Goal: Use online tool/utility: Utilize a website feature to perform a specific function

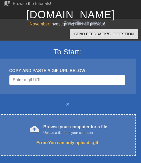
scroll to position [17, 0]
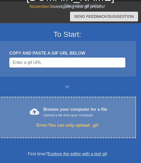
click at [47, 118] on div "cloud_upload Browse your computer for a file Upload a file from your computer" at bounding box center [67, 112] width 115 height 12
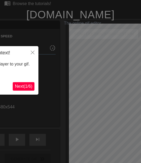
scroll to position [13, 0]
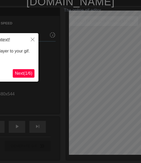
click at [24, 74] on span "Next ( 1 / 6 )" at bounding box center [23, 73] width 17 height 5
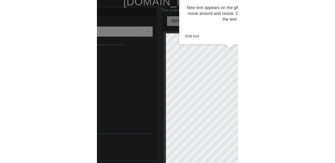
scroll to position [0, 0]
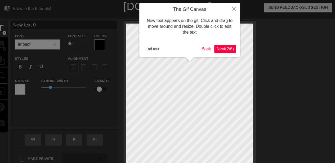
click at [141, 50] on span "Next ( 2 / 6 )" at bounding box center [224, 49] width 17 height 5
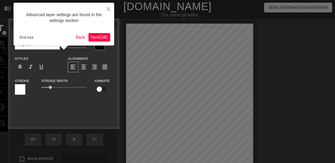
scroll to position [13, 0]
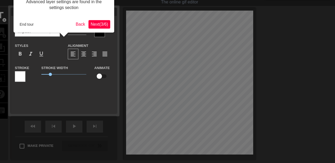
click at [98, 25] on span "Next ( 3 / 6 )" at bounding box center [99, 24] width 17 height 5
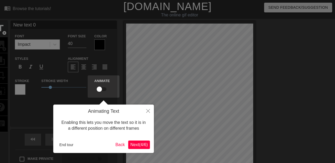
click at [141, 147] on span "Next ( 4 / 6 )" at bounding box center [138, 145] width 17 height 5
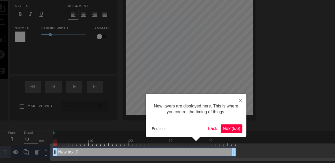
click at [141, 130] on span "Next ( 5 / 6 )" at bounding box center [231, 128] width 17 height 5
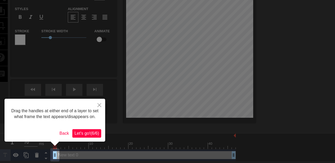
scroll to position [51, 0]
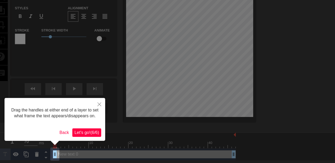
click at [96, 132] on span "Let's go! ( 6 / 6 )" at bounding box center [86, 132] width 25 height 5
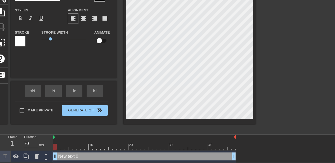
scroll to position [1, 1]
type input "k"
type textarea "k"
type input "k'y"
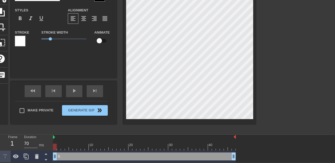
type textarea "k'y"
type input "k"
type textarea "k"
type input "k"
type textarea "k"
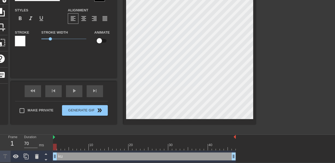
type input "ku"
type textarea "ku"
type input "kui"
type textarea "kui"
type input "kui'h"
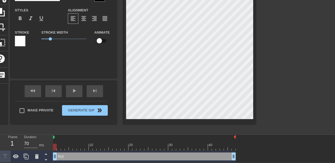
type textarea "kui'h"
type input "kui'hu"
type textarea "kui'hu"
type input "kui'hui"
type textarea "kui'hui"
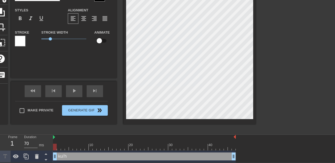
scroll to position [1, 1]
type input "愧悔"
type textarea "愧悔"
type input "愧"
type textarea "愧"
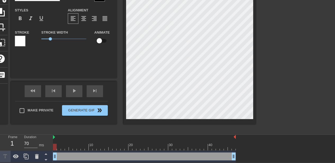
scroll to position [1, 1]
type input "k"
type textarea "k"
type input "ku"
type textarea "ku"
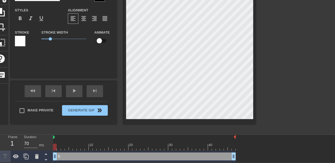
type input "kui"
type textarea "kui"
type input "葵"
type textarea "葵"
type input "[PERSON_NAME]"
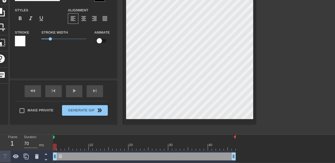
type textarea "[PERSON_NAME]"
type input "葵ku"
type textarea "葵ku"
type input "[PERSON_NAME]"
type textarea "[PERSON_NAME]"
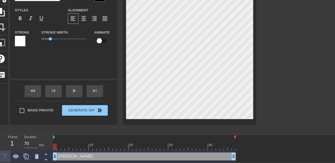
type input "[PERSON_NAME]"
type textarea "[PERSON_NAME]"
type input "[PERSON_NAME]z"
type textarea "[PERSON_NAME]z"
type input "[PERSON_NAME]zu"
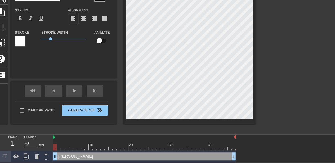
type textarea "[PERSON_NAME]zu"
type input "[PERSON_NAME]zui"
type textarea "[PERSON_NAME]zui"
type input "[PERSON_NAME]最"
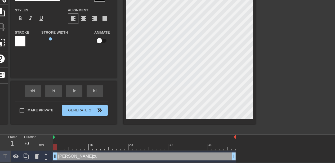
type textarea "[PERSON_NAME]最"
type input "[PERSON_NAME]最a"
type textarea "[PERSON_NAME]最a"
type input "[PERSON_NAME]最ai"
type textarea "[PERSON_NAME]最ai"
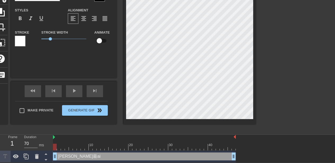
type input "[PERSON_NAME]最爱"
type textarea "[PERSON_NAME]最爱"
type input "[PERSON_NAME]最爱s"
type textarea "[PERSON_NAME]最爱s"
type input "[PERSON_NAME]最爱su"
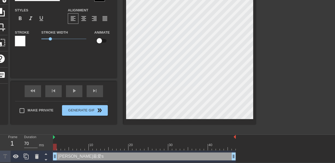
type textarea "[PERSON_NAME]最爱su"
type input "[PERSON_NAME]最爱sun"
type textarea "[PERSON_NAME]最爱sun"
type input "[PERSON_NAME]最爱sunf"
type textarea "[PERSON_NAME]最爱sunf"
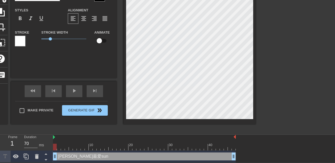
type input "[PERSON_NAME]最爱sunfl"
type textarea "[PERSON_NAME]最爱sunfl"
type input "[PERSON_NAME]最爱sunflo"
type textarea "[PERSON_NAME]最爱sunflo"
type input "[PERSON_NAME]最爱sunfl"
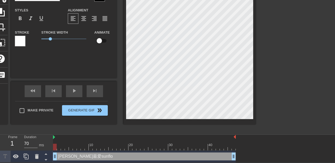
type textarea "[PERSON_NAME]最爱sunfl"
type input "[PERSON_NAME]最爱sunf"
type textarea "[PERSON_NAME]最爱sunf"
type input "[PERSON_NAME]最爱sun"
type textarea "[PERSON_NAME]最爱sun"
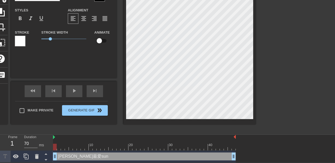
type input "[PERSON_NAME]最爱su"
type textarea "[PERSON_NAME]最爱su"
type input "[PERSON_NAME]最爱s"
type textarea "[PERSON_NAME]最爱s"
type input "[PERSON_NAME]最爱"
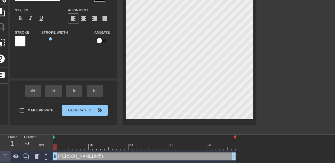
type textarea "[PERSON_NAME]最爱"
type input "[PERSON_NAME]最爱x"
type textarea "[PERSON_NAME]最爱x"
type input "[PERSON_NAME]最爱xi"
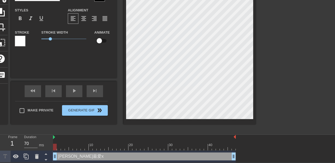
type textarea "[PERSON_NAME]最爱xia"
type input "[PERSON_NAME]最爱xian"
type textarea "[PERSON_NAME]最爱xian"
type input "[PERSON_NAME]最爱xiang"
type textarea "[PERSON_NAME]最爱xiang"
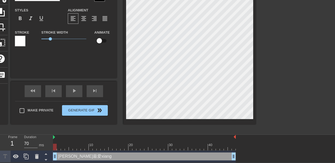
type input "[PERSON_NAME]最爱xiang'w"
type textarea "[PERSON_NAME]最爱xiang'w"
type input "[PERSON_NAME]最爱xiang'w'i"
type textarea "[PERSON_NAME]最爱xiang'w'i"
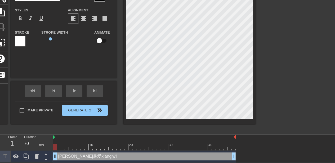
type input "[PERSON_NAME]最爱xiang'w"
type textarea "[PERSON_NAME]最爱xiang'w"
type input "[PERSON_NAME]最爱xiang"
type textarea "[PERSON_NAME]最爱xiang"
type input "[PERSON_NAME]最爱xian"
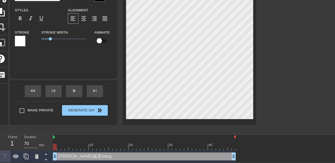
type textarea "[PERSON_NAME]最爱xian"
type input "[PERSON_NAME]最爱xiang"
type textarea "[PERSON_NAME]最爱xiang"
type input "[PERSON_NAME]最爱xiang'r"
type textarea "[PERSON_NAME]最爱xiang'r"
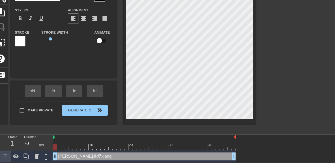
type input "[PERSON_NAME]最爱xiang'ri"
type textarea "[PERSON_NAME]最爱xiang'ri"
type input "[PERSON_NAME]最爱xiang'ri'k"
type textarea "[PERSON_NAME]最爱xiang'ri'k"
type input "[PERSON_NAME]最爱xiang'ri'ku"
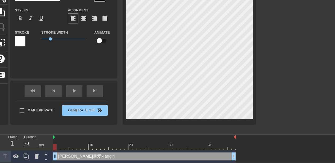
type textarea "[PERSON_NAME]最爱xiang'ri'ku"
type input "[PERSON_NAME]最爱xiang'[PERSON_NAME]"
type textarea "[PERSON_NAME]最爱xiang'[PERSON_NAME]"
type input "[PERSON_NAME]最爱🌻"
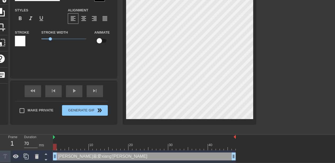
type textarea "[PERSON_NAME]最爱🌻"
type input "x[PERSON_NAME]最爱🌻"
type textarea "x[PERSON_NAME]最爱🌻"
type input "[PERSON_NAME]最爱🌻"
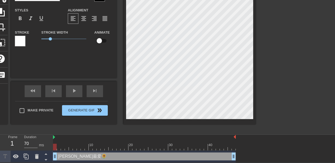
type textarea "[PERSON_NAME]最爱🌻"
type input "[PERSON_NAME]最爱🌻"
type textarea "[PERSON_NAME]最爱🌻"
type input "[PERSON_NAME]最爱🌻"
type textarea "[PERSON_NAME]最爱🌻"
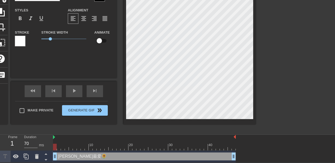
type input "[PERSON_NAME]最爱🌻"
type textarea "[PERSON_NAME]最爱🌻"
type input "xiang'[PERSON_NAME]最爱🌻"
type textarea "xiang'[PERSON_NAME]最爱🌻"
type input "xiang'[PERSON_NAME]最爱🌻"
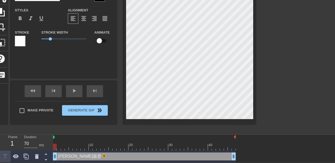
type textarea "xiang'[PERSON_NAME]最爱🌻"
type input "xiang'[PERSON_NAME]最爱🌻"
type textarea "xiang'[PERSON_NAME]最爱🌻"
type input "[PERSON_NAME]'ri'[PERSON_NAME]最爱🌻"
type textarea "[PERSON_NAME]'ri'[PERSON_NAME]最爱🌻"
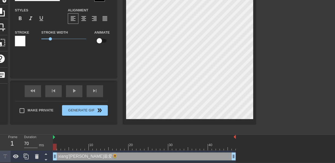
scroll to position [1, 1]
type input "xiang'ri'[PERSON_NAME]最爱🌻"
type textarea "xiang'ri'[PERSON_NAME]最爱🌻"
type input "🌻[PERSON_NAME]最爱🌻"
type textarea "🌻[PERSON_NAME]最爱🌻"
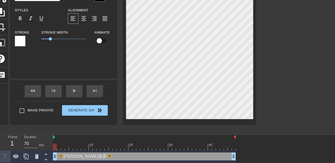
click at [141, 49] on div at bounding box center [301, 51] width 79 height 159
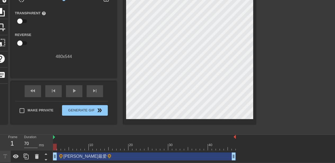
scroll to position [0, 0]
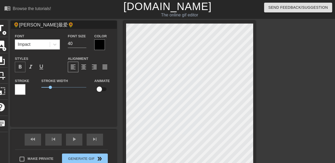
click at [20, 68] on span "format_bold" at bounding box center [20, 67] width 6 height 6
drag, startPoint x: 51, startPoint y: 87, endPoint x: 42, endPoint y: 89, distance: 10.0
click at [42, 89] on span "0.05" at bounding box center [41, 87] width 3 height 3
click at [100, 45] on div at bounding box center [99, 44] width 11 height 11
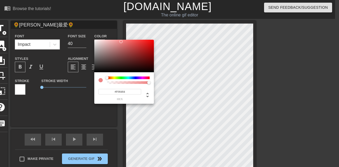
click at [121, 42] on div at bounding box center [124, 56] width 60 height 33
click at [116, 46] on div at bounding box center [124, 56] width 60 height 33
click at [118, 46] on div at bounding box center [117, 47] width 3 height 3
click at [124, 43] on div at bounding box center [124, 56] width 60 height 33
click at [126, 44] on div at bounding box center [127, 45] width 3 height 3
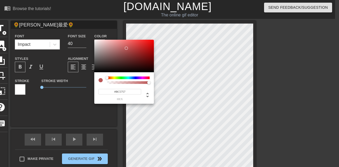
click at [126, 48] on div at bounding box center [124, 56] width 60 height 33
click at [127, 44] on div at bounding box center [124, 56] width 60 height 33
click at [122, 42] on div at bounding box center [124, 56] width 60 height 33
click at [128, 41] on div at bounding box center [124, 56] width 60 height 33
click at [128, 46] on div at bounding box center [124, 56] width 60 height 33
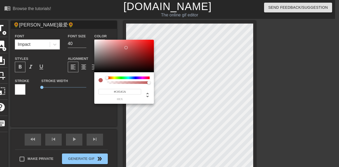
click at [126, 48] on div at bounding box center [124, 56] width 60 height 33
click at [123, 43] on div at bounding box center [124, 56] width 60 height 33
click at [122, 41] on div at bounding box center [124, 56] width 60 height 33
click at [121, 44] on div at bounding box center [124, 56] width 60 height 33
click at [121, 48] on div at bounding box center [124, 56] width 60 height 33
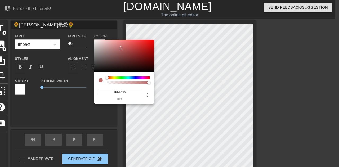
type input "#D39292"
click at [113, 45] on div at bounding box center [124, 56] width 60 height 33
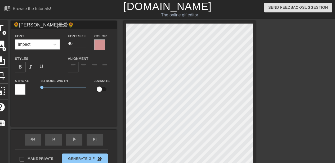
scroll to position [1, 1]
type input "[PERSON_NAME]最爱🌻"
type textarea "[PERSON_NAME]最爱🌻"
type input "🌻[PERSON_NAME]最爱🌻"
type textarea "🌻[PERSON_NAME]最爱🌻"
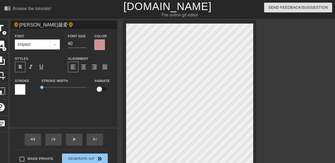
type input "🌻[PERSON_NAME]最爱🌻"
type textarea "🌻[PERSON_NAME]最爱🌻"
type input "🌻[PERSON_NAME] 最爱🌻"
type textarea "🌻[PERSON_NAME] 最爱🌻"
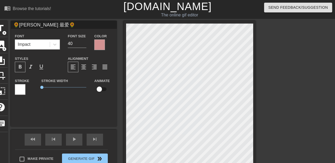
type input "🌻[PERSON_NAME] 最 爱🌻"
type textarea "🌻[PERSON_NAME] 最 爱🌻"
click at [141, 65] on div at bounding box center [301, 100] width 79 height 159
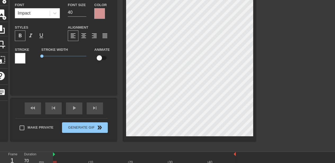
scroll to position [32, 0]
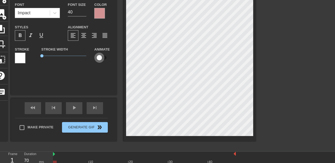
click at [99, 60] on input "checkbox" at bounding box center [99, 58] width 30 height 10
checkbox input "true"
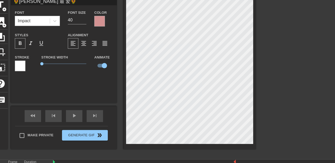
scroll to position [23, 0]
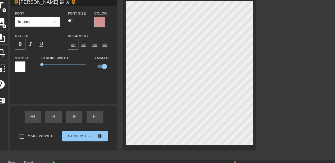
click at [70, 127] on div "Make Private Generate Gif double_arrow" at bounding box center [61, 137] width 93 height 21
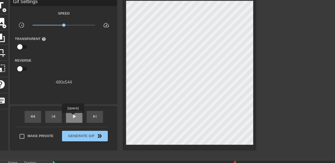
click at [73, 117] on span "play_arrow" at bounding box center [74, 116] width 6 height 6
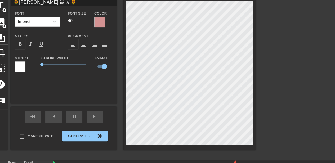
click at [141, 22] on div at bounding box center [301, 77] width 79 height 159
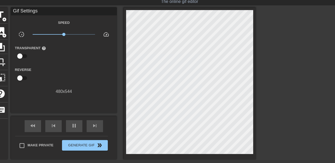
scroll to position [0, 0]
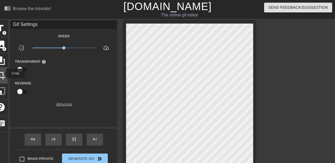
click at [3, 73] on span "crop" at bounding box center [0, 75] width 10 height 10
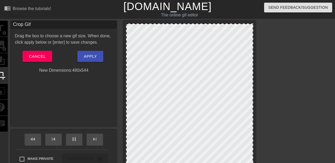
click at [141, 32] on div at bounding box center [189, 96] width 127 height 144
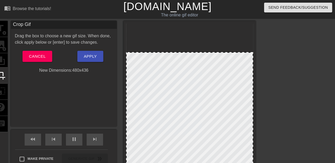
drag, startPoint x: 202, startPoint y: 24, endPoint x: 202, endPoint y: 53, distance: 28.6
click at [91, 56] on span "Apply" at bounding box center [90, 56] width 13 height 7
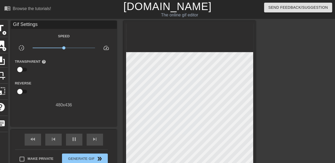
scroll to position [49, 0]
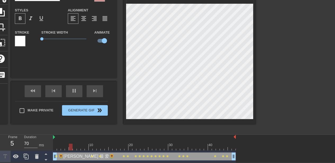
click at [141, 47] on div at bounding box center [301, 51] width 79 height 159
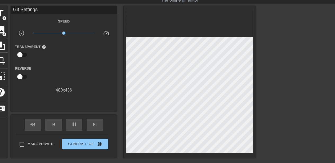
scroll to position [12, 0]
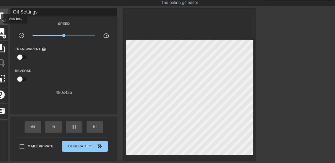
click at [0, 19] on span "title" at bounding box center [0, 16] width 10 height 10
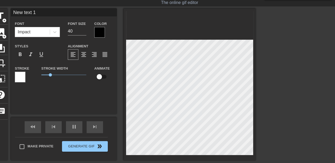
scroll to position [1, 1]
type input "70"
type input "Ne text 1"
type textarea "Ne text 1"
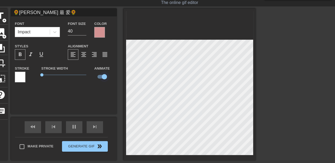
type input "70"
click at [100, 77] on input "checkbox" at bounding box center [104, 77] width 30 height 10
checkbox input "false"
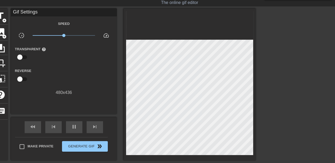
click at [141, 56] on div at bounding box center [301, 87] width 79 height 159
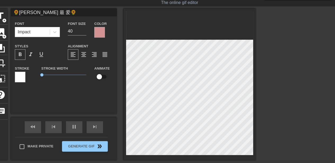
click at [141, 66] on div at bounding box center [301, 87] width 79 height 159
click at [141, 70] on div at bounding box center [301, 87] width 79 height 159
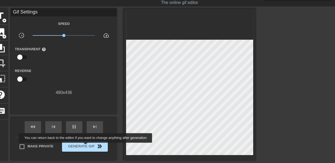
type input "70"
click at [85, 147] on span "Generate Gif double_arrow" at bounding box center [85, 146] width 42 height 6
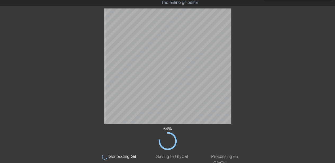
scroll to position [19, 0]
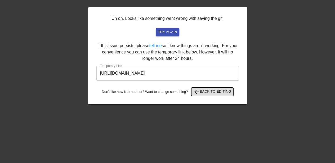
click at [141, 91] on span "arrow_back" at bounding box center [196, 92] width 6 height 6
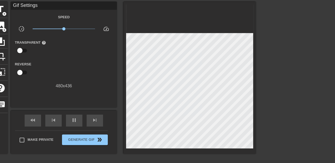
type input "70"
click at [21, 52] on input "checkbox" at bounding box center [20, 51] width 30 height 10
checkbox input "true"
type input "70"
click at [21, 52] on input "checkbox" at bounding box center [25, 51] width 30 height 10
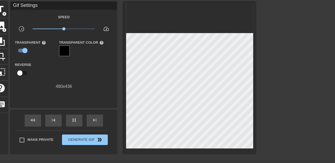
checkbox input "false"
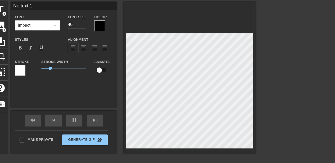
scroll to position [1, 1]
type input "70"
click at [141, 101] on div at bounding box center [301, 81] width 79 height 159
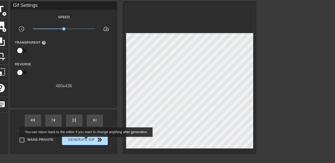
type input "70"
click at [87, 141] on span "Generate Gif double_arrow" at bounding box center [85, 140] width 42 height 6
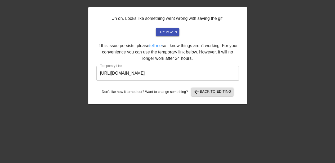
click at [141, 74] on input "[URL][DOMAIN_NAME]" at bounding box center [167, 73] width 143 height 15
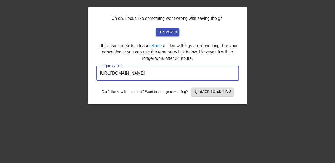
click at [141, 74] on input "[URL][DOMAIN_NAME]" at bounding box center [167, 73] width 143 height 15
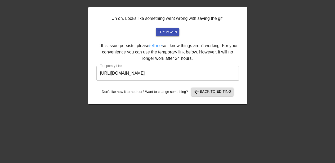
click at [141, 40] on div at bounding box center [293, 81] width 79 height 159
click at [141, 91] on span "arrow_back Back to Editing" at bounding box center [212, 92] width 38 height 6
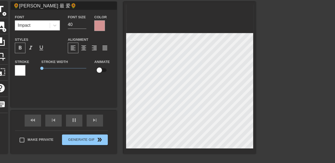
scroll to position [1, 2]
type input "70"
type input "🌻[PERSON_NAME] 最 爱"
type textarea "🌻[PERSON_NAME] 最 爱"
type input "70"
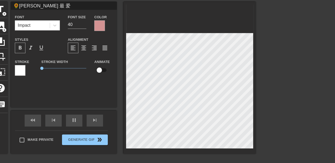
type input "🌻[PERSON_NAME] 最 爱c"
type textarea "🌻[PERSON_NAME] 最 爱c"
type input "80"
type input "🌻[PERSON_NAME] 最 爱c'l"
type textarea "🌻[PERSON_NAME] 最 爱c'l"
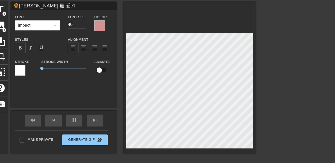
type input "70"
type input "🌻[PERSON_NAME] 最 爱c'lo"
type textarea "🌻[PERSON_NAME] 最 爱c'lo"
type input "20"
type input "🌻[PERSON_NAME] 最 爱clov"
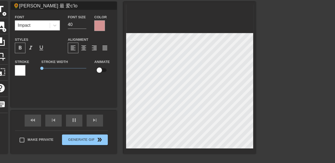
type textarea "🌻[PERSON_NAME] 最 爱clov"
type input "70"
type input "🌻[PERSON_NAME] 最 爱clove"
type textarea "🌻[PERSON_NAME] 最 爱clove"
type input "🌻[PERSON_NAME] 最 爱clover"
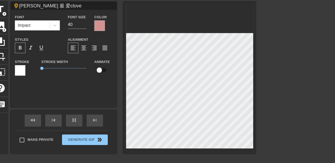
type textarea "🌻[PERSON_NAME] 最 爱clover"
type input "70"
type input "🌻[PERSON_NAME] 最 爱clove"
type textarea "🌻[PERSON_NAME] 最 爱clove"
type input "80"
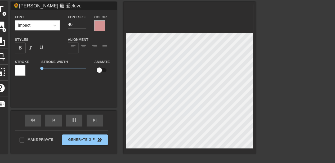
type input "🌻[PERSON_NAME] 最 爱clov"
type textarea "🌻[PERSON_NAME] 最 爱clov"
type input "70"
type input "🌻[PERSON_NAME] 最 爱clo"
type textarea "🌻[PERSON_NAME] 最 爱clo"
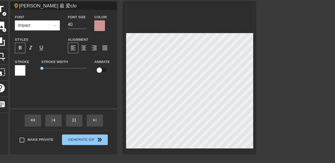
type input "80"
type input "🌻[PERSON_NAME] 最 爱cl"
type textarea "🌻[PERSON_NAME] 最 爱cl"
type input "70"
type input "🌻[PERSON_NAME] 最 爱c"
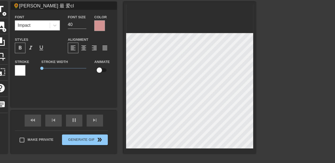
type textarea "🌻[PERSON_NAME] 最 爱c"
type input "70"
type input "🌻[PERSON_NAME] 最 爱"
type textarea "🌻[PERSON_NAME] 最 爱"
paste textarea "🍀"
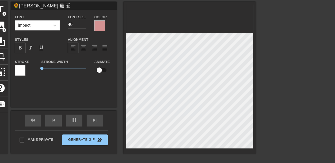
paste textarea "🍀"
click at [141, 35] on div at bounding box center [301, 81] width 79 height 159
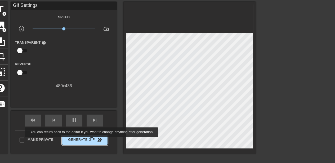
click at [92, 141] on span "Generate Gif double_arrow" at bounding box center [85, 140] width 42 height 6
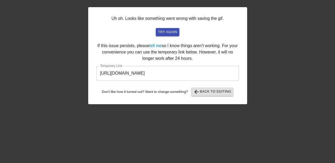
click at [80, 44] on div at bounding box center [41, 81] width 79 height 159
click at [141, 73] on input "[URL][DOMAIN_NAME]" at bounding box center [167, 73] width 143 height 15
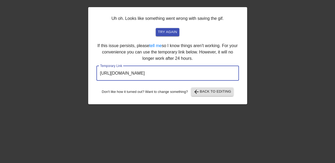
click at [141, 73] on input "[URL][DOMAIN_NAME]" at bounding box center [167, 73] width 143 height 15
